Goal: Task Accomplishment & Management: Manage account settings

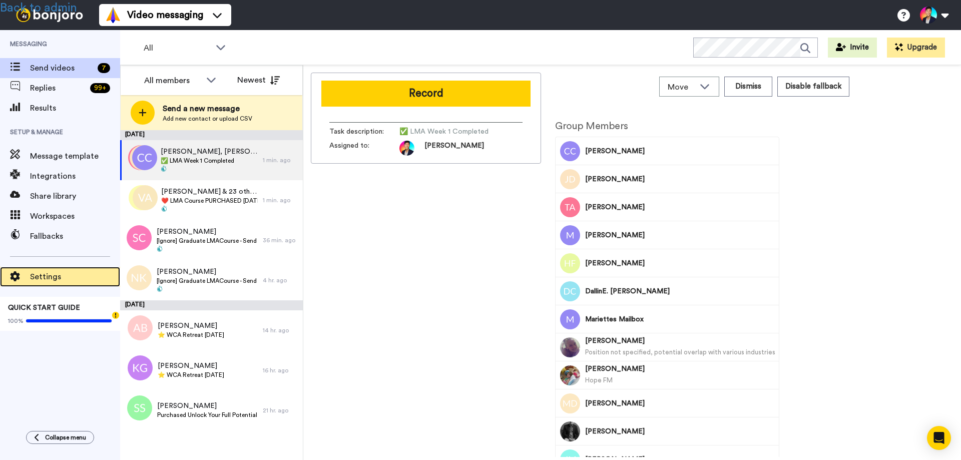
click at [47, 279] on span "Settings" at bounding box center [75, 277] width 90 height 12
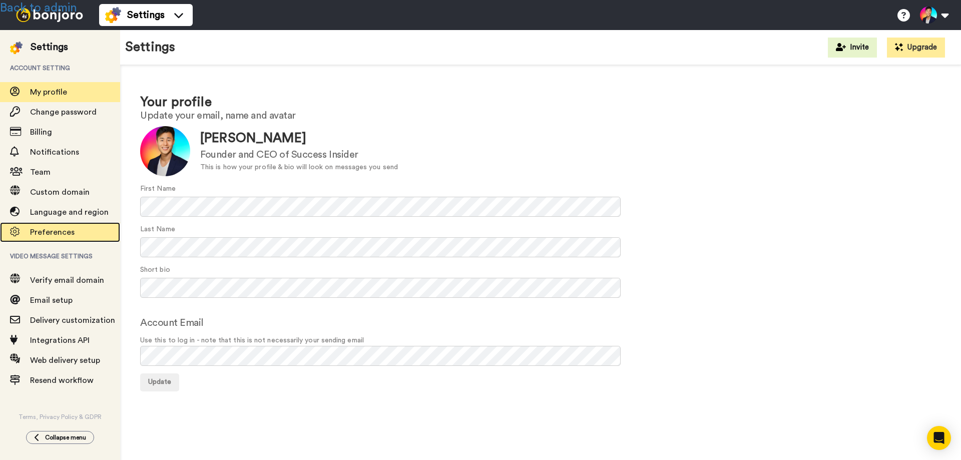
click at [54, 232] on span "Preferences" at bounding box center [52, 232] width 45 height 8
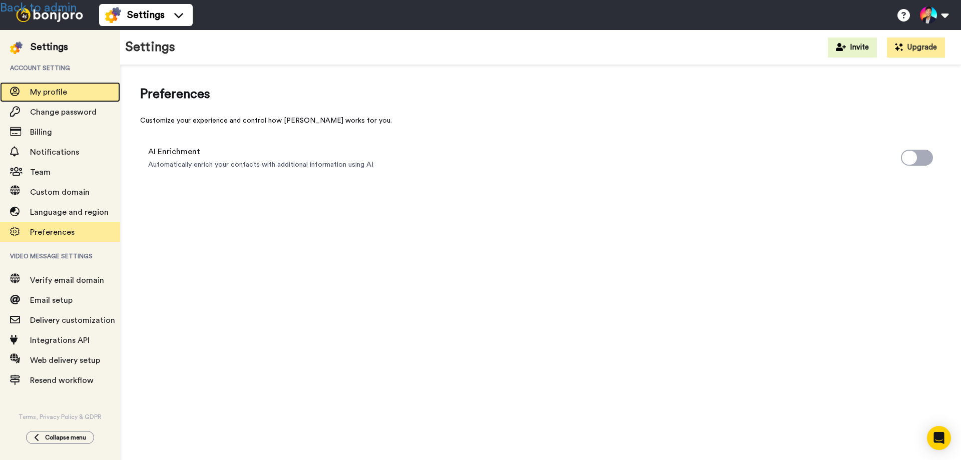
click at [41, 90] on span "My profile" at bounding box center [48, 92] width 37 height 8
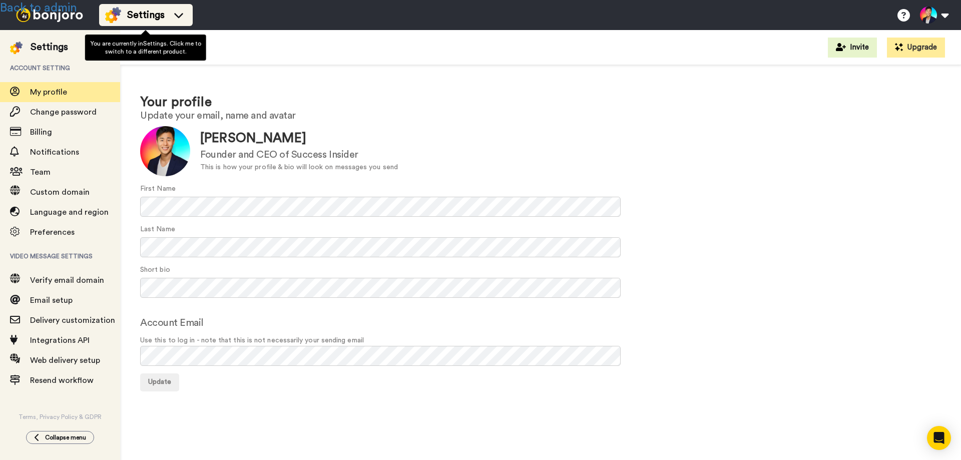
click at [128, 10] on span "Settings" at bounding box center [146, 15] width 38 height 14
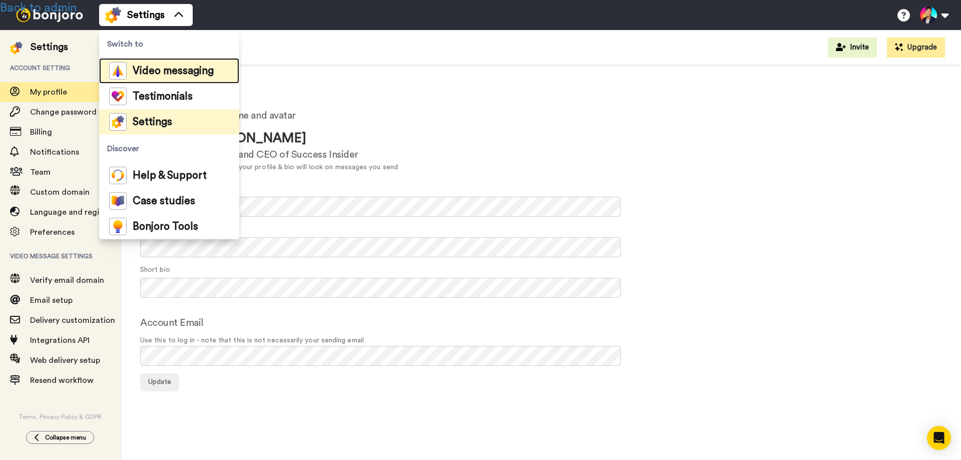
click at [144, 66] on span "Video messaging" at bounding box center [173, 71] width 81 height 10
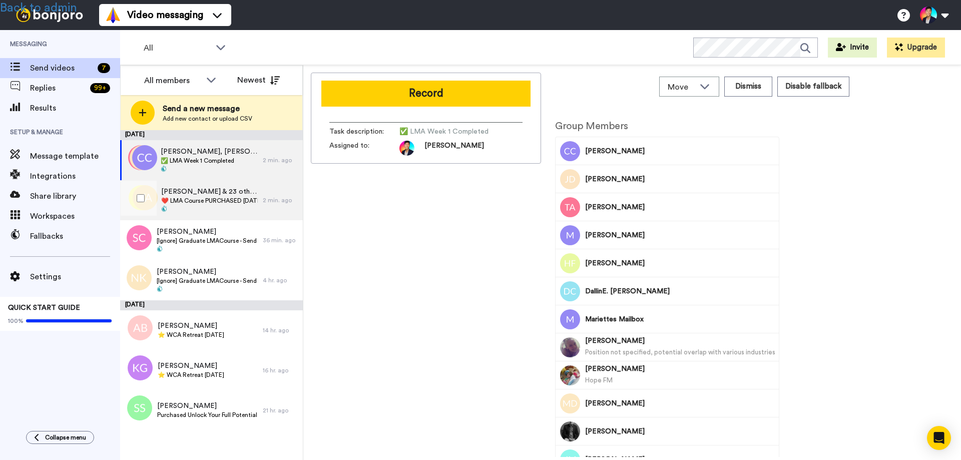
click at [216, 195] on span "[PERSON_NAME] & 23 others" at bounding box center [209, 192] width 97 height 10
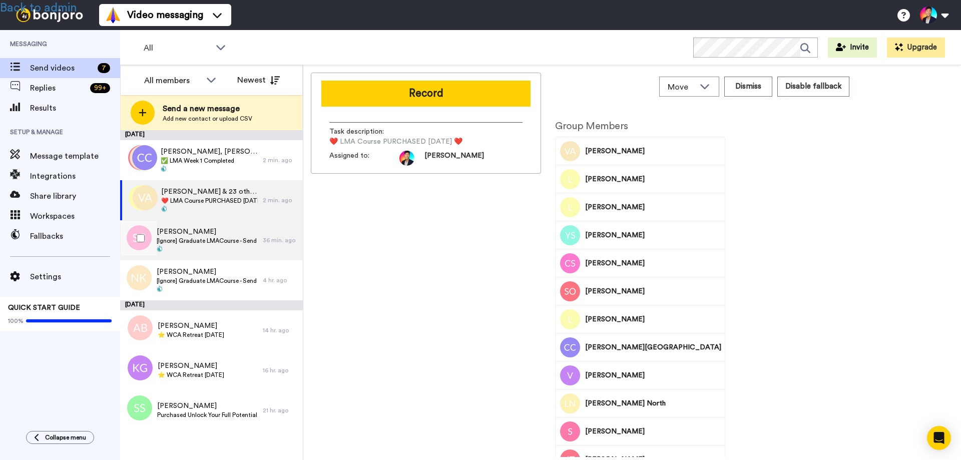
click at [207, 232] on span "[PERSON_NAME]" at bounding box center [207, 232] width 101 height 10
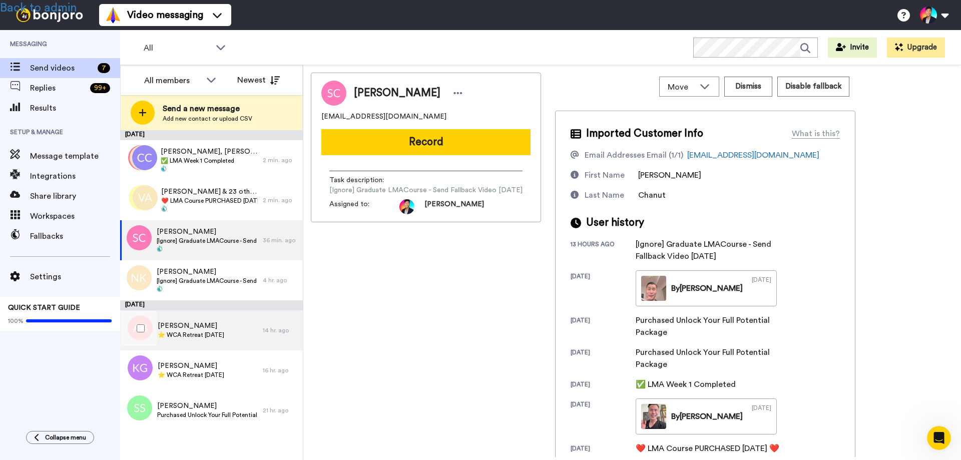
click at [197, 333] on span "⭐️ WCA Retreat [DATE]" at bounding box center [191, 335] width 67 height 8
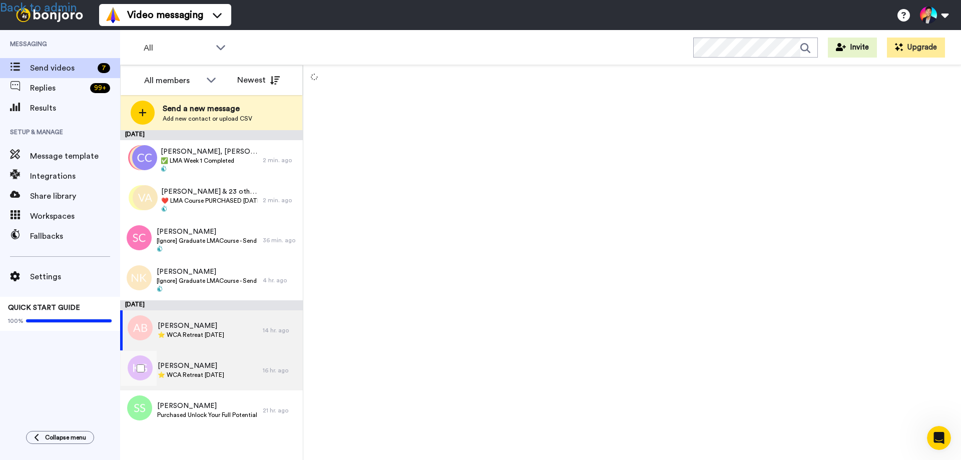
click at [197, 370] on span "[PERSON_NAME]" at bounding box center [191, 366] width 67 height 10
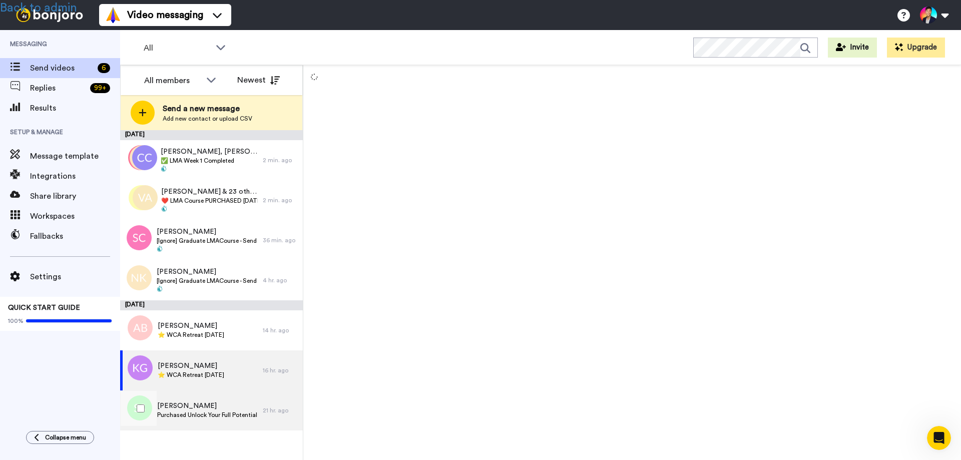
click at [187, 412] on span "Purchased Unlock Your Full Potential Package" at bounding box center [207, 415] width 101 height 8
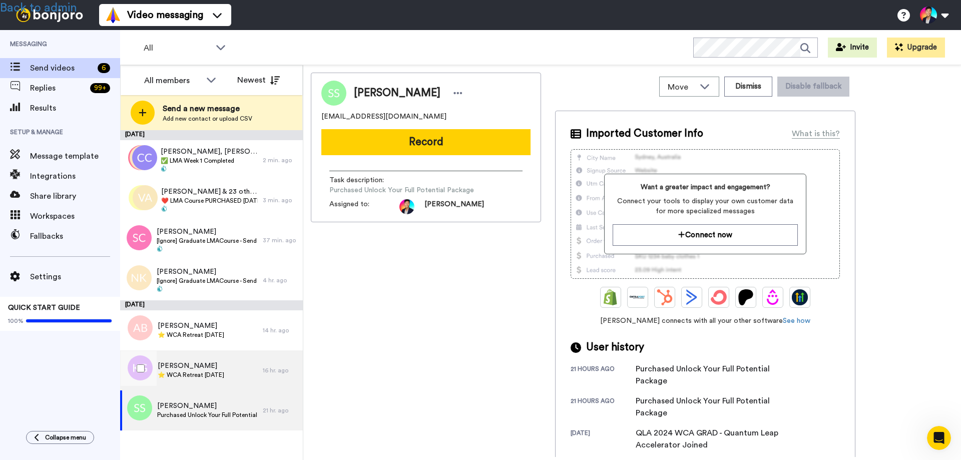
click at [188, 377] on span "⭐️ WCA Retreat [DATE]" at bounding box center [191, 375] width 67 height 8
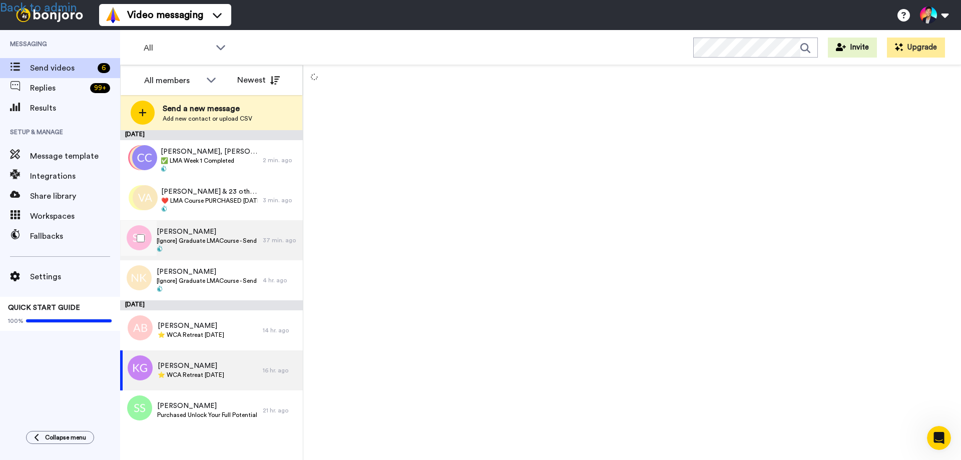
click at [200, 241] on span "[Ignore] Graduate LMACourse - Send Fallback Video [DATE]" at bounding box center [207, 241] width 101 height 8
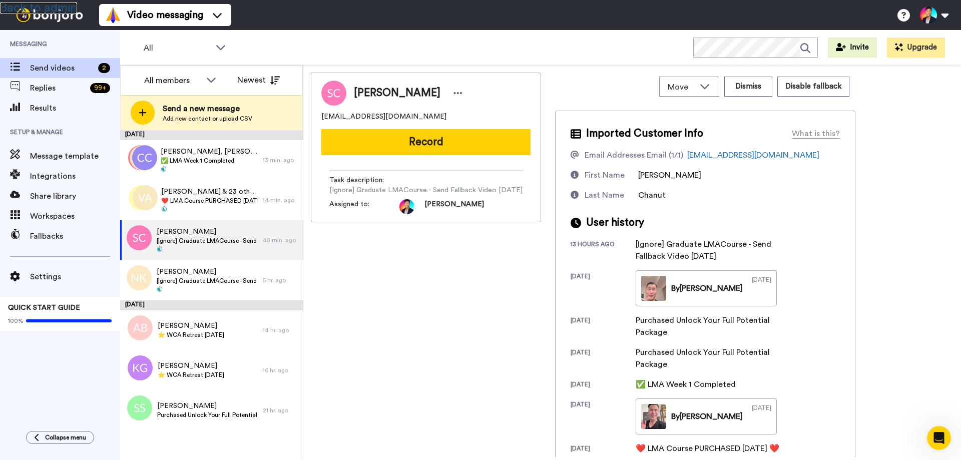
click at [57, 8] on link "Back to admin" at bounding box center [38, 8] width 77 height 12
